Goal: Task Accomplishment & Management: Complete application form

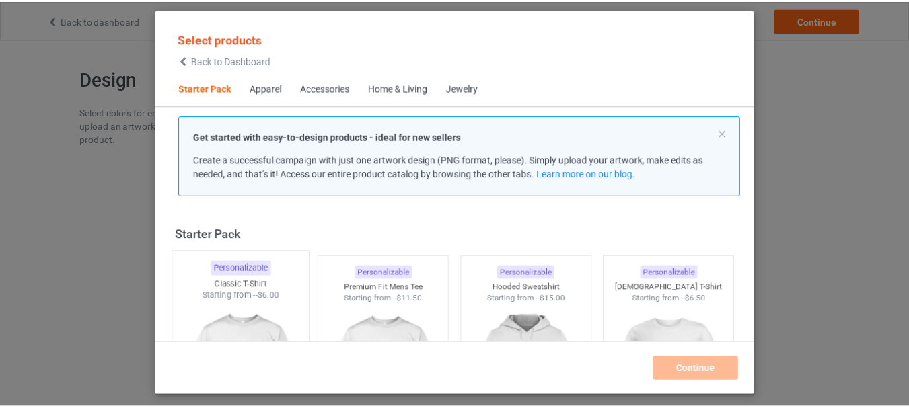
scroll to position [67, 0]
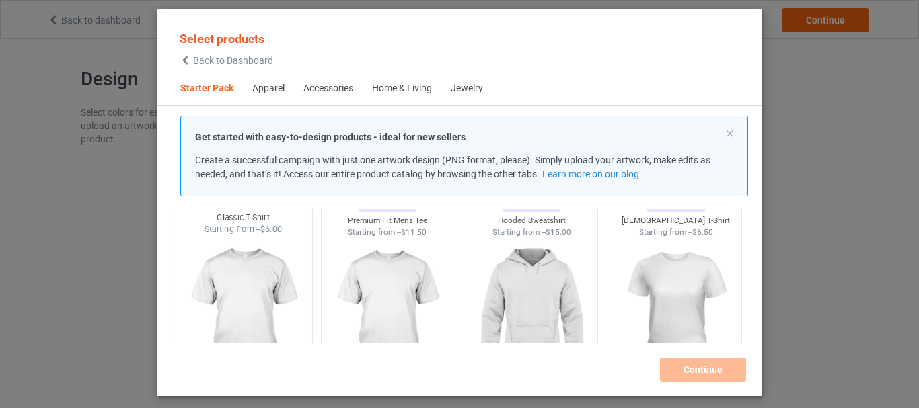
click at [244, 283] on img at bounding box center [243, 314] width 126 height 158
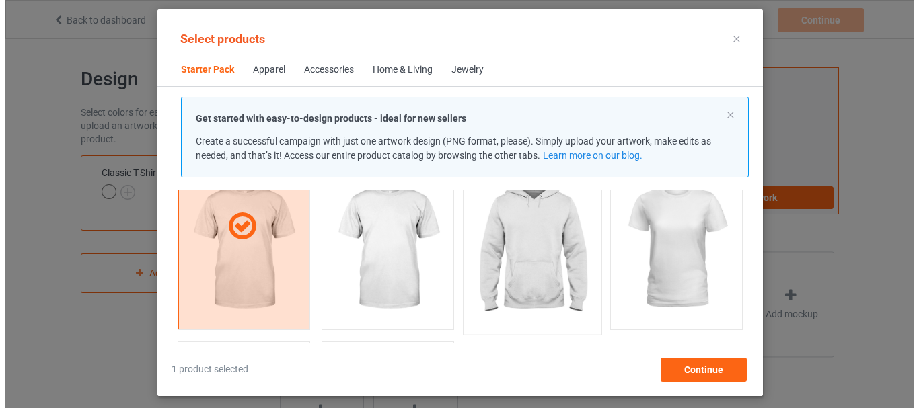
scroll to position [135, 0]
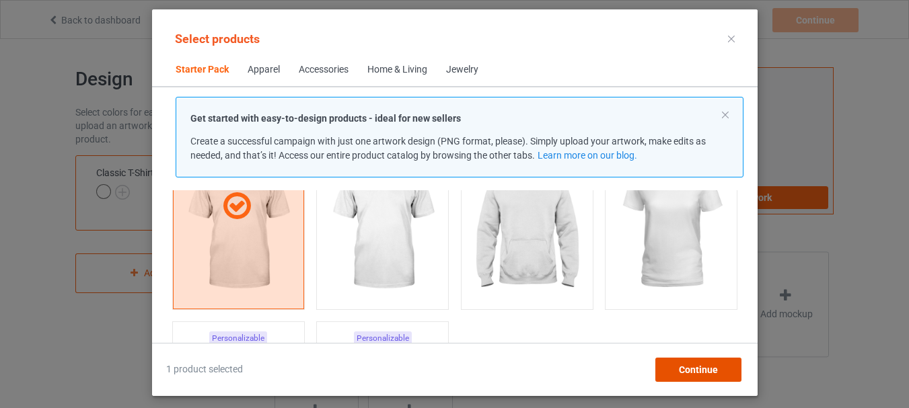
click at [719, 373] on div "Continue" at bounding box center [698, 370] width 86 height 24
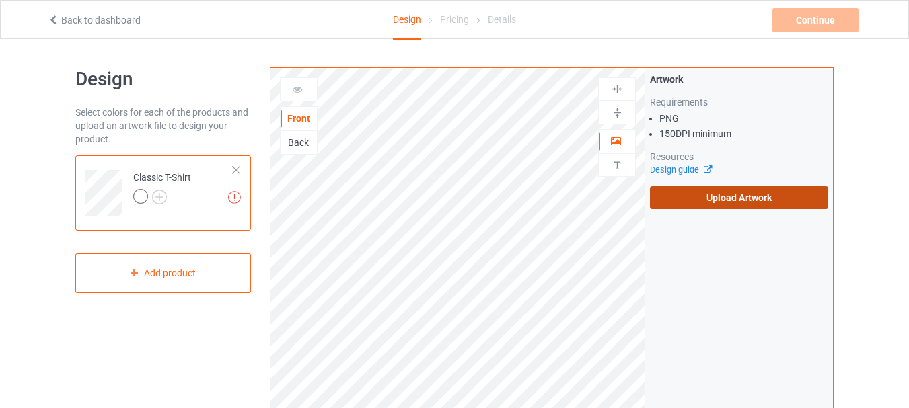
click at [715, 198] on label "Upload Artwork" at bounding box center [739, 197] width 178 height 23
click at [0, 0] on input "Upload Artwork" at bounding box center [0, 0] width 0 height 0
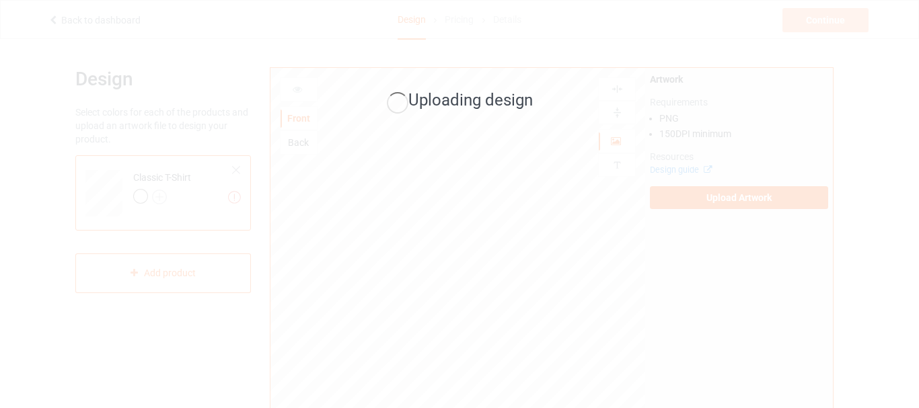
click at [510, 15] on div "Uploading design" at bounding box center [459, 204] width 919 height 408
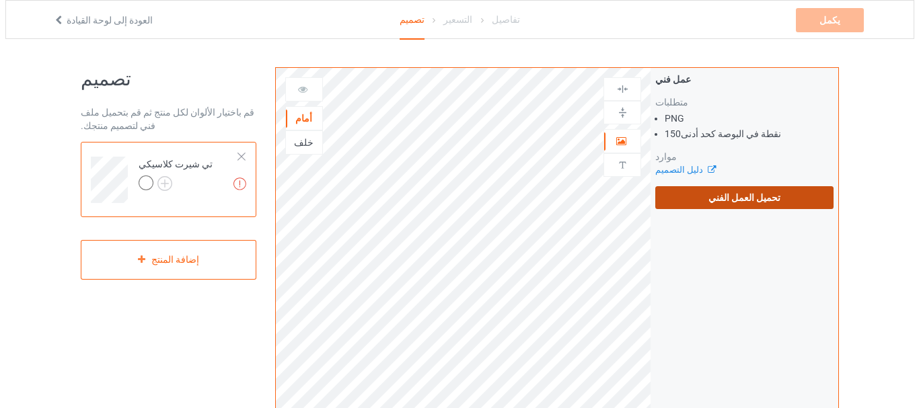
scroll to position [67, 0]
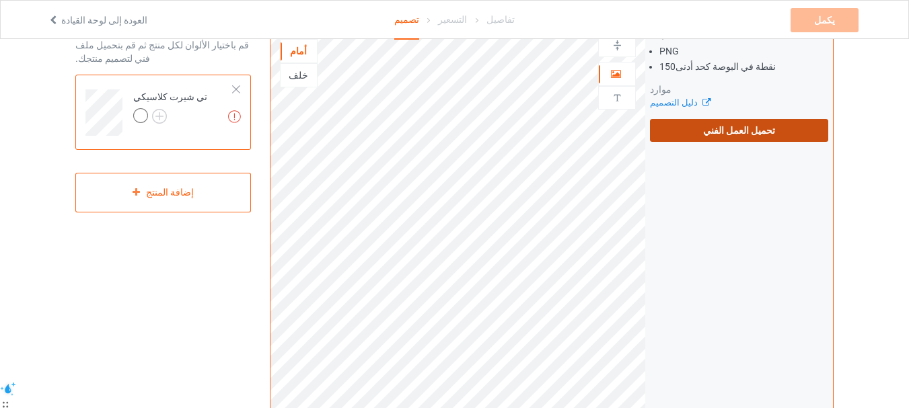
click at [747, 137] on label "تحميل العمل الفني" at bounding box center [739, 130] width 178 height 23
click at [0, 0] on input "تحميل العمل الفني" at bounding box center [0, 0] width 0 height 0
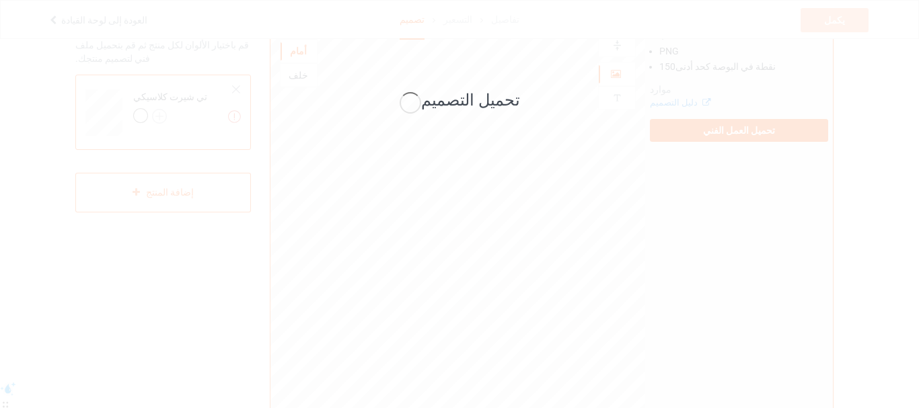
click at [485, 83] on div "تحميل التصميم" at bounding box center [459, 101] width 379 height 52
click at [581, 133] on div "تحميل التصميم" at bounding box center [459, 204] width 919 height 408
click at [803, 124] on div "تحميل التصميم" at bounding box center [459, 204] width 919 height 408
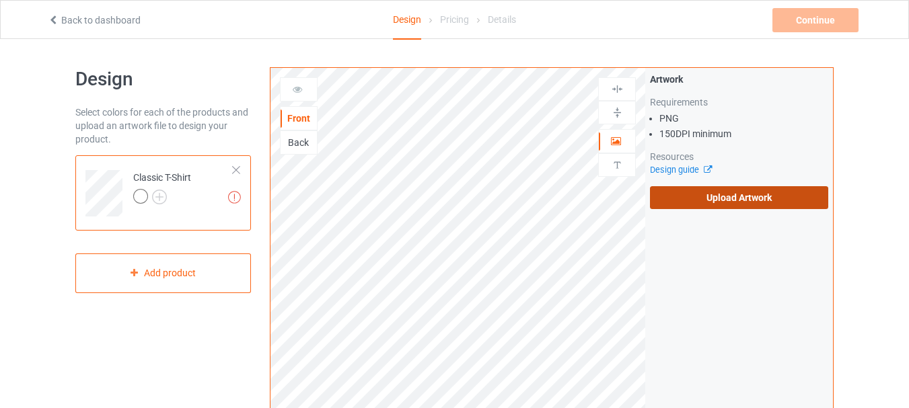
click at [721, 189] on label "Upload Artwork" at bounding box center [739, 197] width 178 height 23
click at [0, 0] on input "Upload Artwork" at bounding box center [0, 0] width 0 height 0
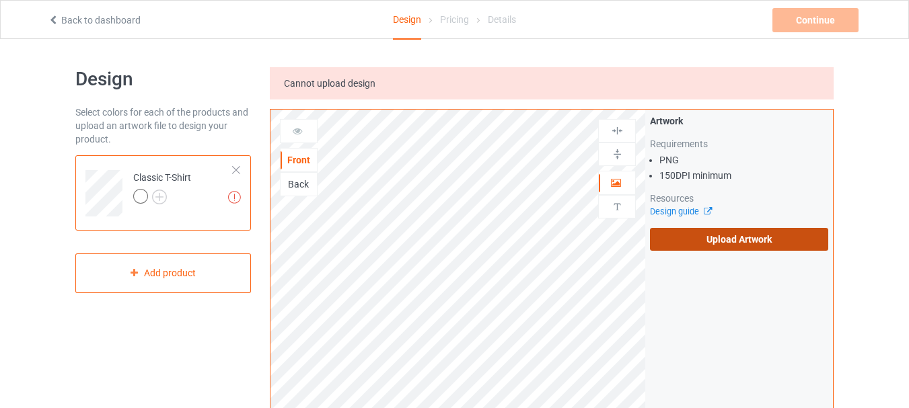
click at [685, 248] on label "Upload Artwork" at bounding box center [739, 239] width 178 height 23
click at [0, 0] on input "Upload Artwork" at bounding box center [0, 0] width 0 height 0
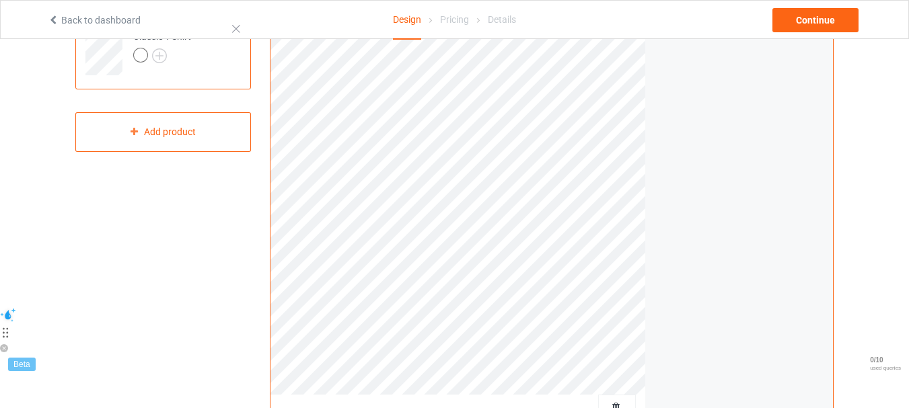
scroll to position [67, 0]
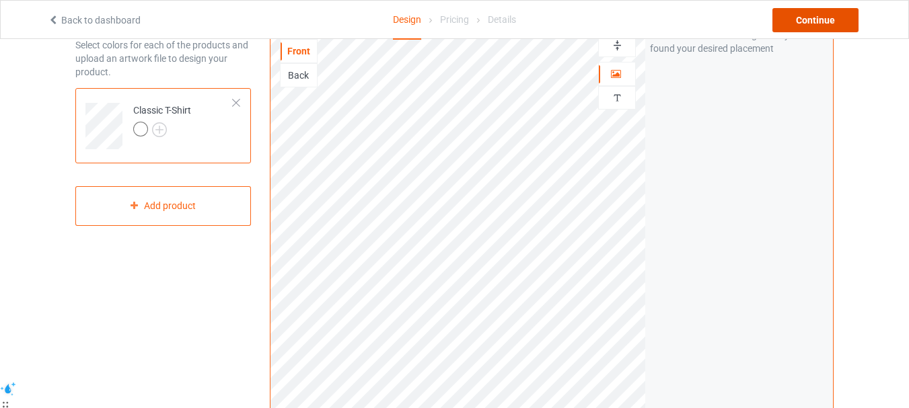
click at [840, 14] on div "Continue" at bounding box center [815, 20] width 86 height 24
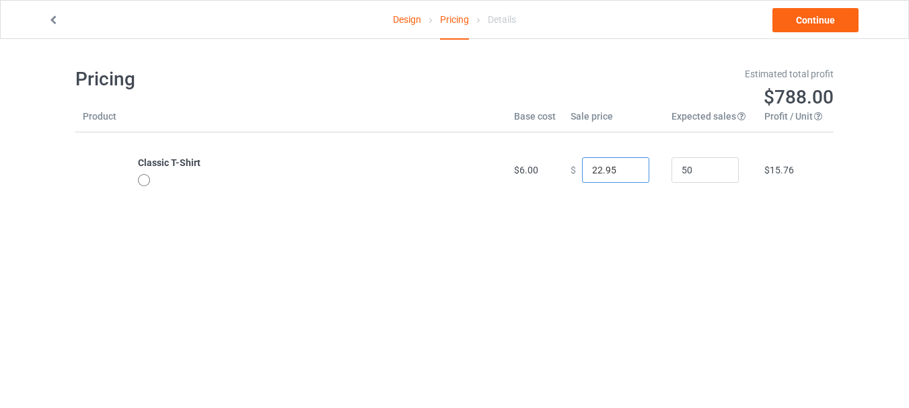
drag, startPoint x: 615, startPoint y: 174, endPoint x: 603, endPoint y: 179, distance: 13.0
click at [586, 179] on input "22.95" at bounding box center [615, 170] width 67 height 26
click at [603, 179] on input "22.95" at bounding box center [615, 170] width 67 height 26
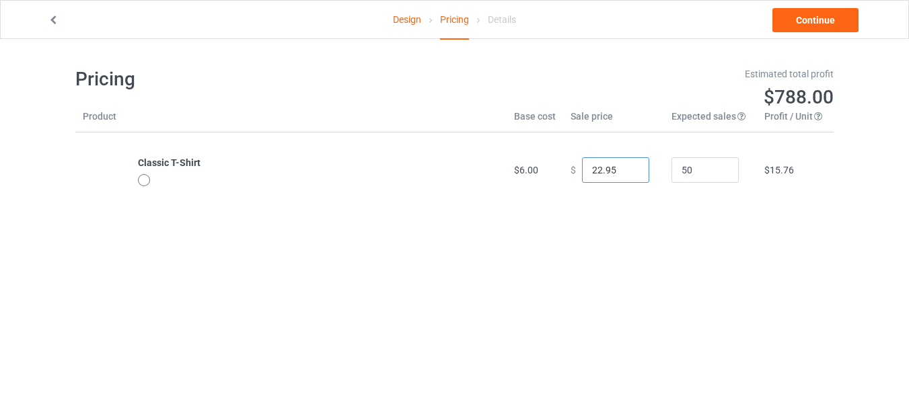
click at [603, 179] on input "22.95" at bounding box center [615, 170] width 67 height 26
type input "0.00"
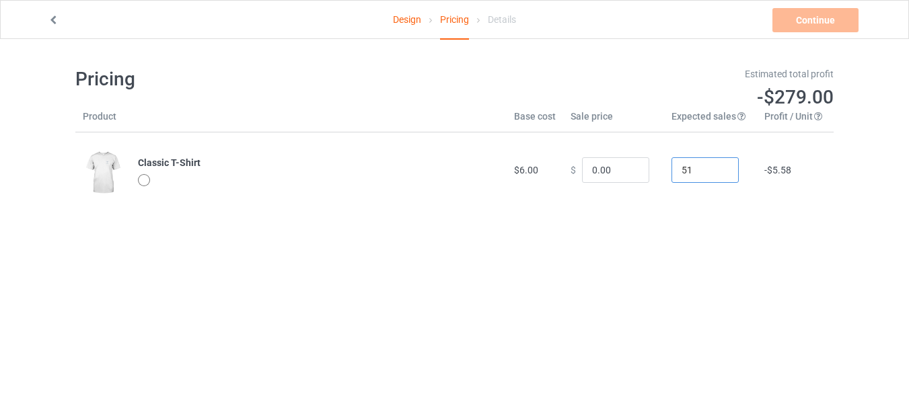
click at [713, 168] on input "51" at bounding box center [704, 170] width 67 height 26
click at [713, 168] on input "52" at bounding box center [704, 170] width 67 height 26
click at [707, 168] on input "52" at bounding box center [704, 170] width 67 height 26
type input "5"
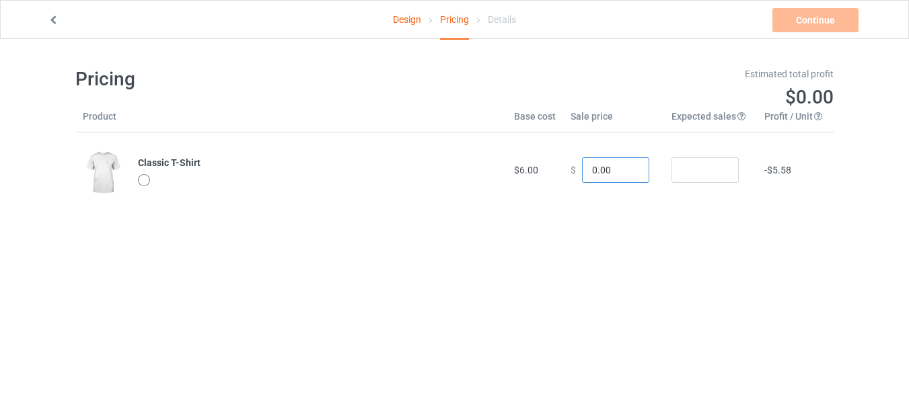
click at [587, 178] on input "0.00" at bounding box center [615, 170] width 67 height 26
click at [691, 179] on input "number" at bounding box center [704, 170] width 67 height 26
click at [606, 176] on input "0.00" at bounding box center [615, 170] width 67 height 26
click at [589, 172] on input "0.00" at bounding box center [615, 170] width 67 height 26
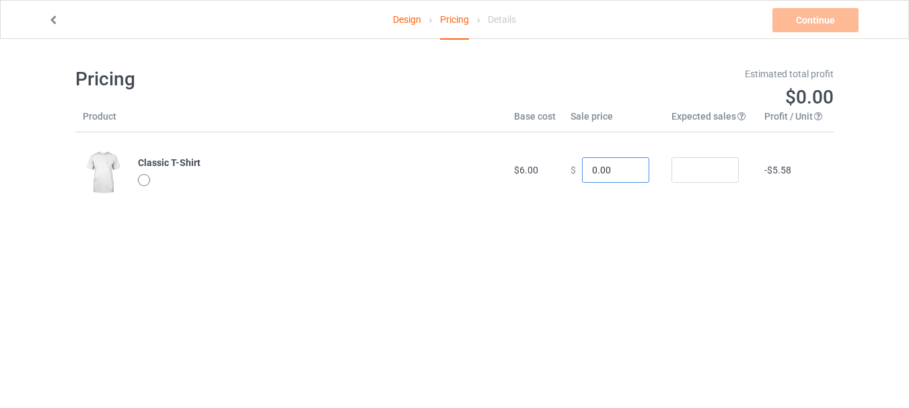
type input "5.00"
click at [584, 168] on input "5.00" at bounding box center [615, 170] width 67 height 26
type input "6.00"
click at [643, 231] on div "Pricing Estimated total profit $0.00 Product Base cost Sale price Expected sale…" at bounding box center [454, 137] width 758 height 197
click at [671, 170] on input "number" at bounding box center [704, 170] width 67 height 26
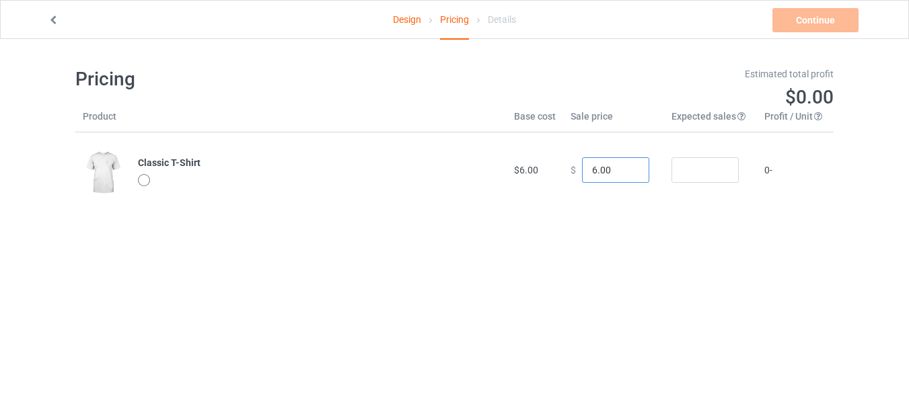
type input "7"
click at [626, 169] on input "7" at bounding box center [615, 170] width 67 height 26
type input "8"
click at [626, 169] on input "8" at bounding box center [615, 170] width 67 height 26
type input "9"
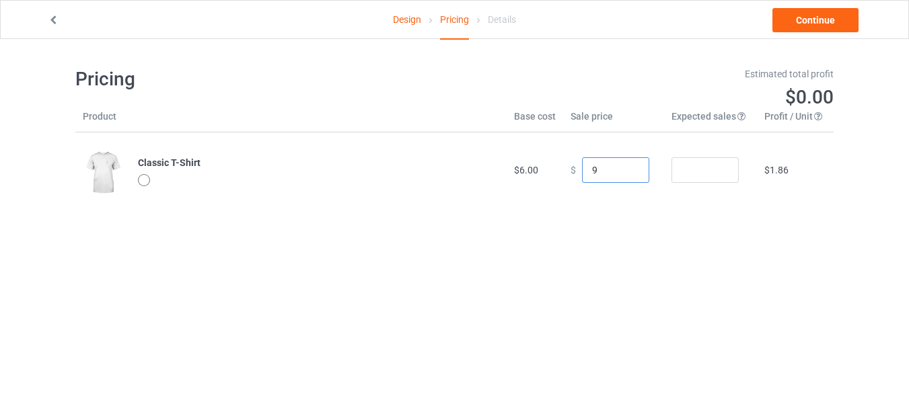
click at [626, 169] on input "9" at bounding box center [615, 170] width 67 height 26
type input "10"
click at [626, 169] on input "10" at bounding box center [615, 170] width 67 height 26
type input "11"
click at [626, 169] on input "11" at bounding box center [615, 170] width 67 height 26
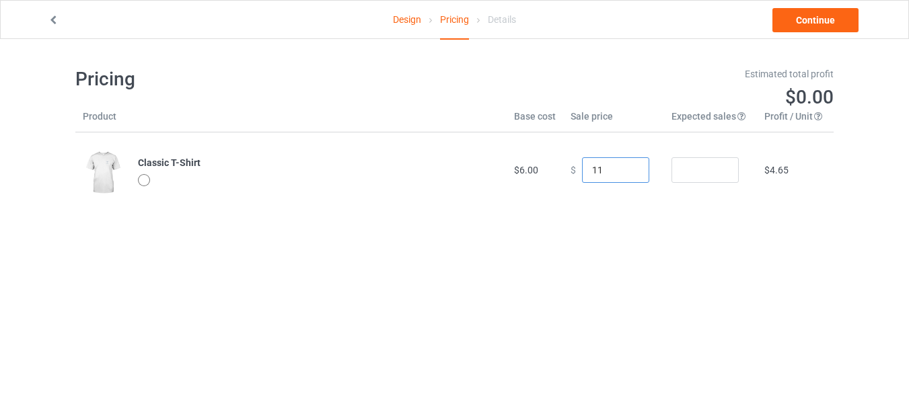
click at [602, 172] on input "11" at bounding box center [615, 170] width 67 height 26
type input "11.54"
click at [757, 192] on td "$5.15" at bounding box center [795, 170] width 77 height 75
drag, startPoint x: 613, startPoint y: 173, endPoint x: 599, endPoint y: 169, distance: 14.0
click at [599, 169] on input "11.54" at bounding box center [615, 170] width 67 height 26
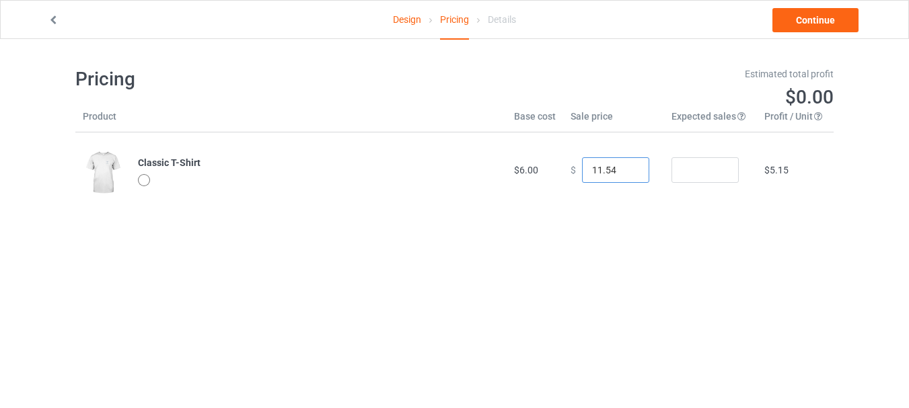
click at [591, 171] on input "11.54" at bounding box center [615, 170] width 67 height 26
type input "12.54"
click at [663, 246] on body "Design Pricing Details Continue Pricing Estimated total profit $0.00 Product Ba…" at bounding box center [454, 243] width 909 height 408
click at [606, 176] on input "12.54" at bounding box center [615, 170] width 67 height 26
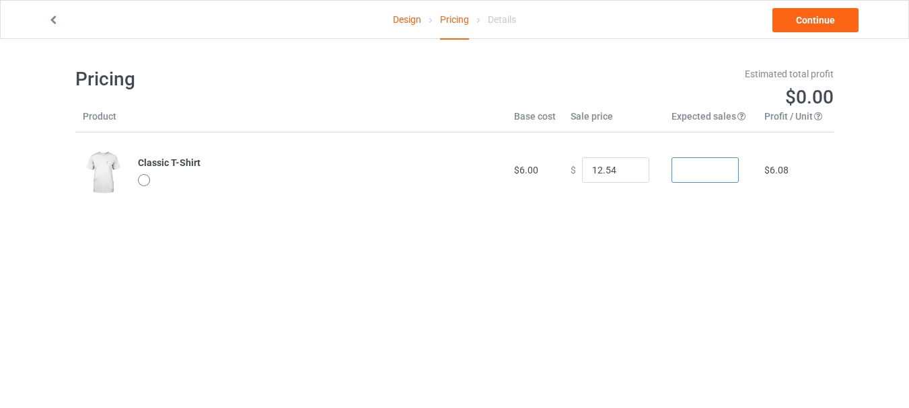
click at [710, 164] on input "number" at bounding box center [704, 170] width 67 height 26
type input "4"
type input "5"
type input "4"
click at [831, 17] on link "Continue" at bounding box center [815, 20] width 86 height 24
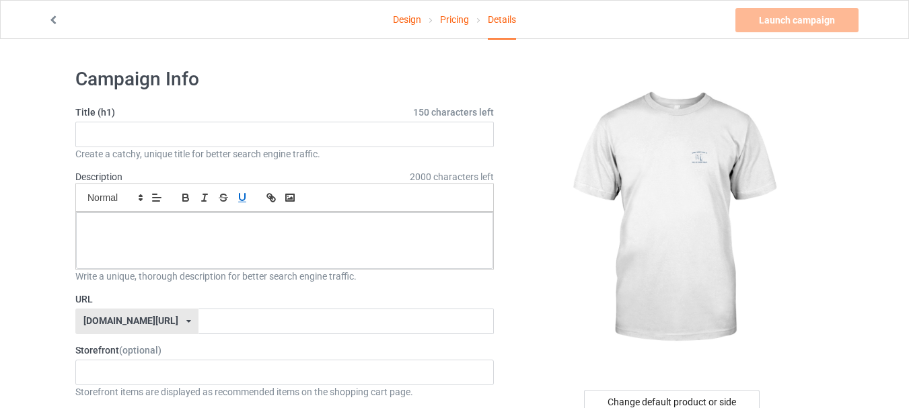
click at [240, 184] on div "Small Normal Large Big Huge" at bounding box center [284, 198] width 418 height 28
click at [245, 192] on icon "button" at bounding box center [242, 198] width 12 height 12
click at [186, 139] on input "text" at bounding box center [284, 135] width 418 height 26
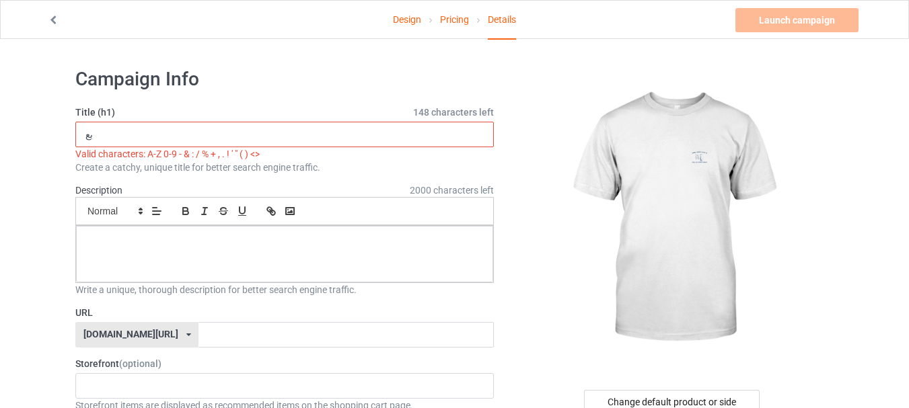
type input "بع"
click at [184, 138] on input "بع" at bounding box center [284, 135] width 418 height 26
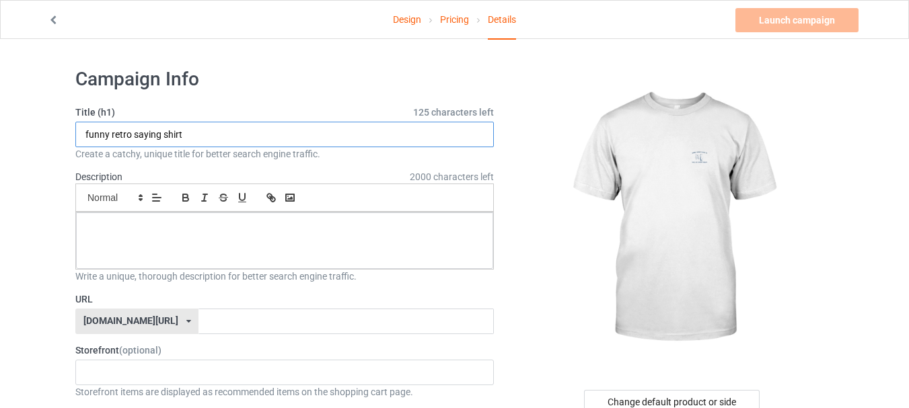
type input "funny retro saying shirt"
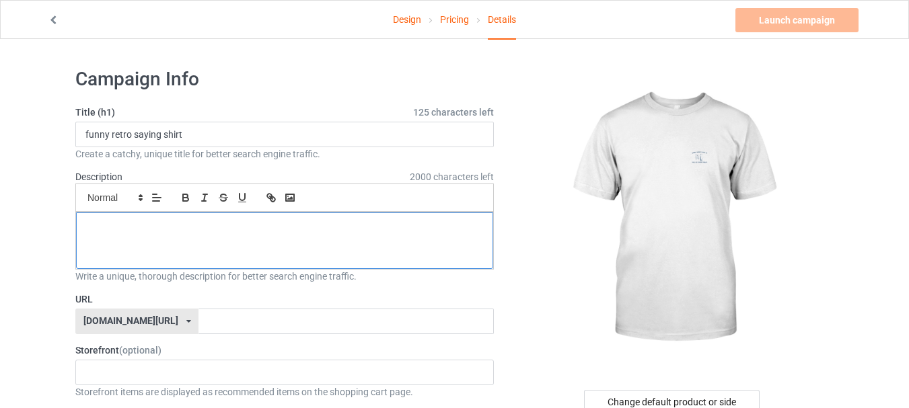
click at [203, 229] on p "﻿" at bounding box center [285, 227] width 396 height 13
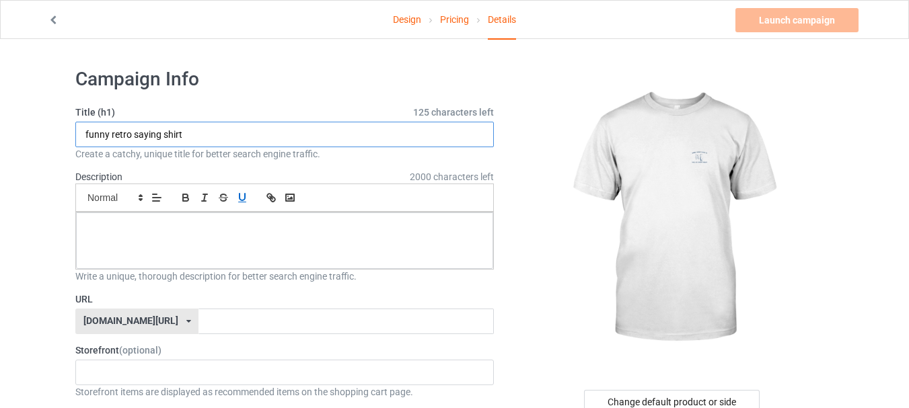
click at [155, 131] on input "funny retro saying shirt" at bounding box center [284, 135] width 418 height 26
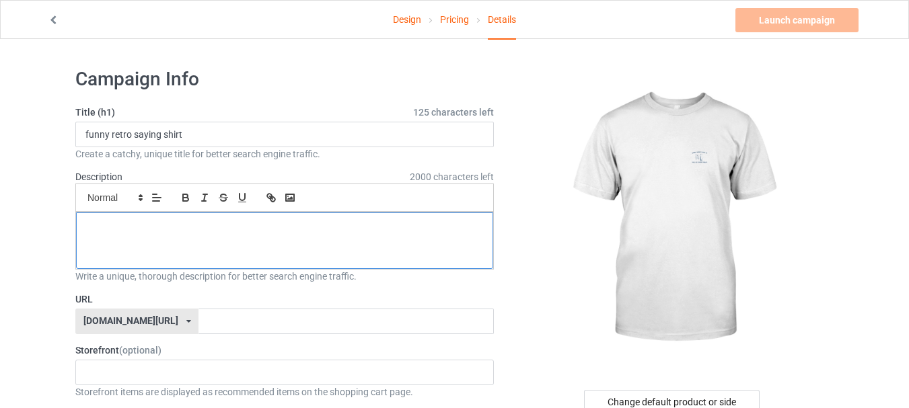
click at [224, 231] on p "﻿" at bounding box center [285, 227] width 396 height 13
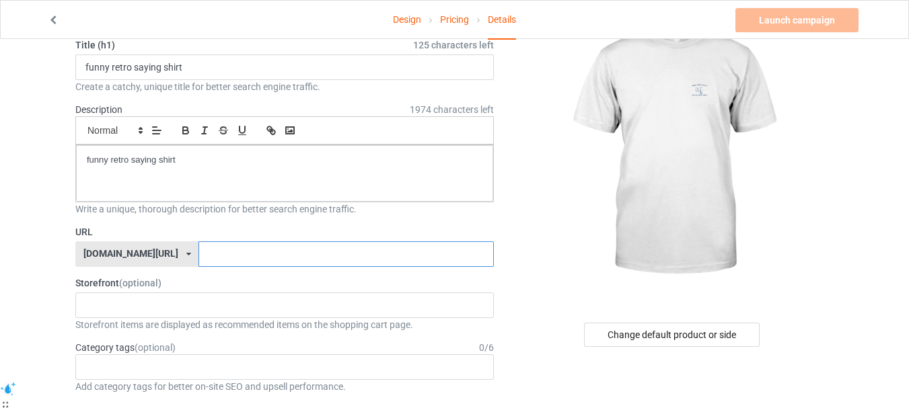
click at [205, 247] on input "text" at bounding box center [345, 255] width 295 height 26
click at [186, 250] on icon at bounding box center [188, 254] width 5 height 8
click at [198, 250] on input "text" at bounding box center [345, 255] width 295 height 26
type input "P"
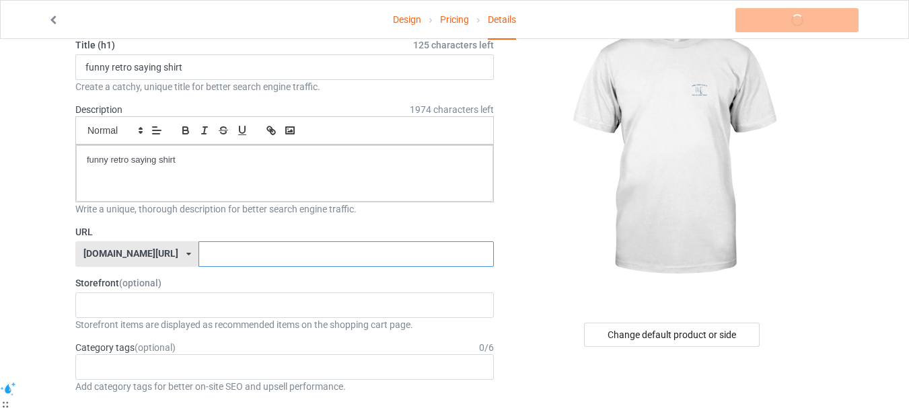
type input "p"
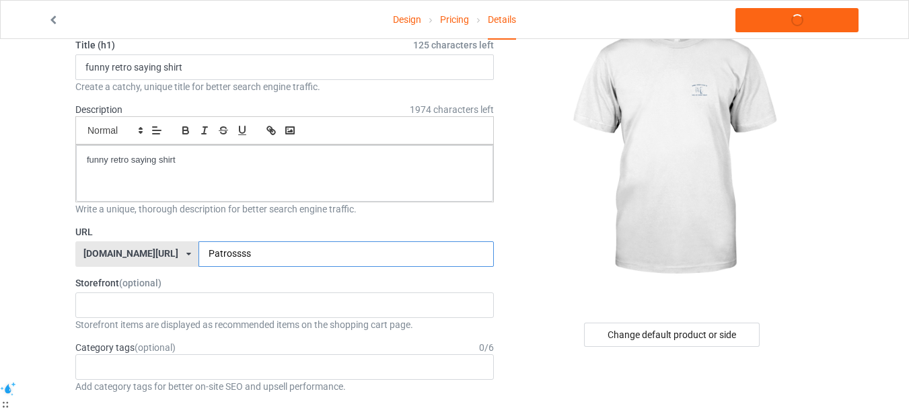
type input "Patrossssa"
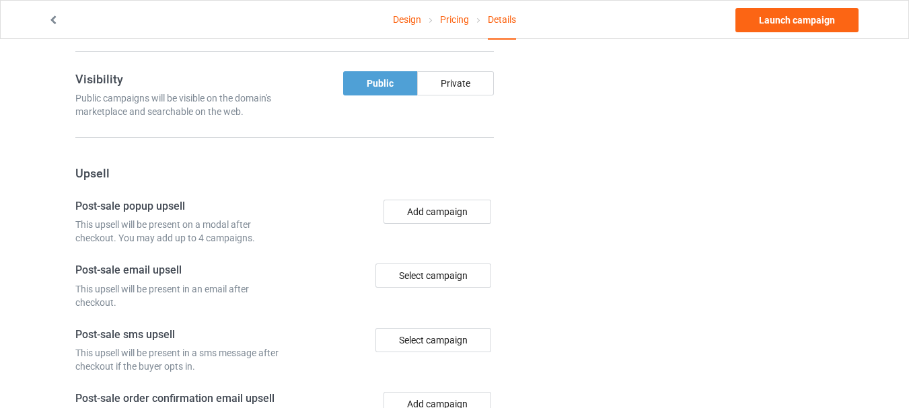
scroll to position [1025, 0]
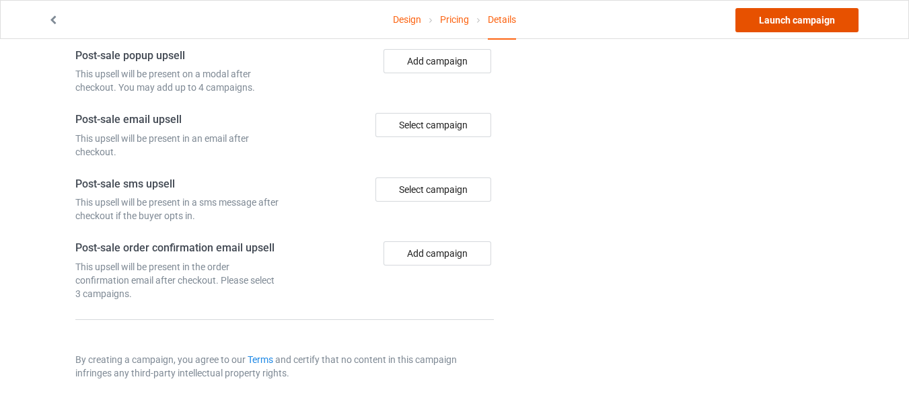
click at [790, 13] on link "Launch campaign" at bounding box center [796, 20] width 123 height 24
